Goal: Find contact information: Find contact information

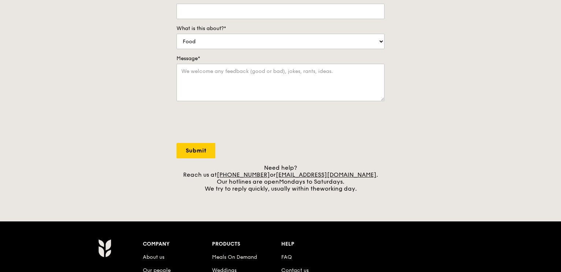
scroll to position [200, 0]
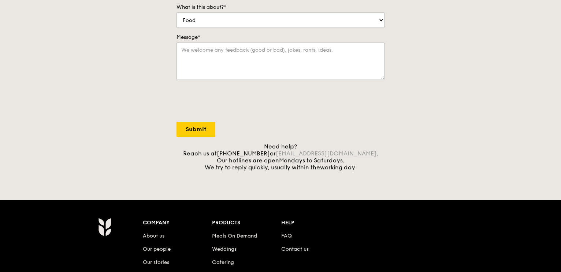
drag, startPoint x: 286, startPoint y: 153, endPoint x: 357, endPoint y: 153, distance: 71.0
click at [357, 153] on div "Need help? Reach us at [PHONE_NUMBER] or [EMAIL_ADDRESS][DOMAIN_NAME] . Our hot…" at bounding box center [280, 157] width 208 height 28
drag, startPoint x: 413, startPoint y: 139, endPoint x: 376, endPoint y: 141, distance: 37.0
click at [413, 139] on div "Contact us We love hearing from our customers. Talk to us about anything. We ar…" at bounding box center [280, 18] width 561 height 306
drag, startPoint x: 286, startPoint y: 152, endPoint x: 359, endPoint y: 154, distance: 72.5
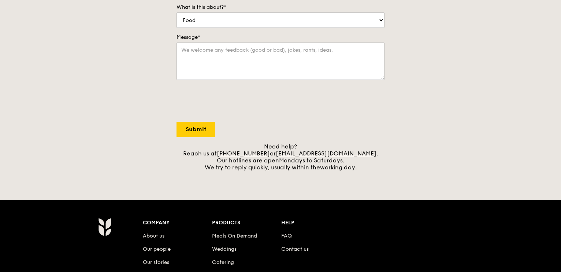
click at [359, 154] on div "Need help? Reach us at [PHONE_NUMBER] or [EMAIL_ADDRESS][DOMAIN_NAME] . Our hot…" at bounding box center [280, 157] width 208 height 28
copy div "[EMAIL_ADDRESS][DOMAIN_NAME]"
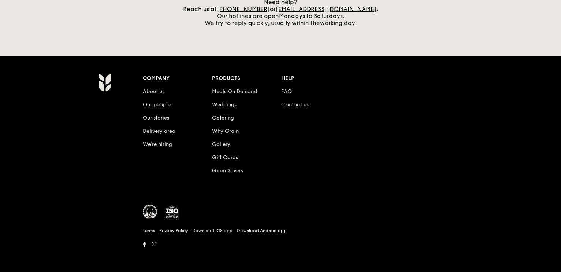
scroll to position [335, 0]
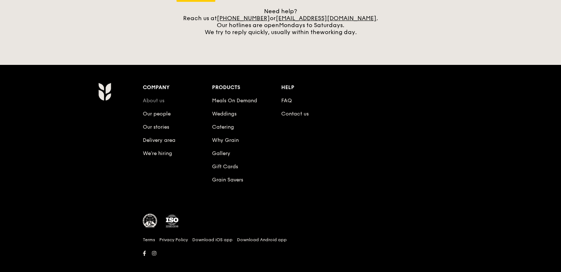
click at [151, 99] on link "About us" at bounding box center [154, 100] width 22 height 6
